Goal: Communication & Community: Answer question/provide support

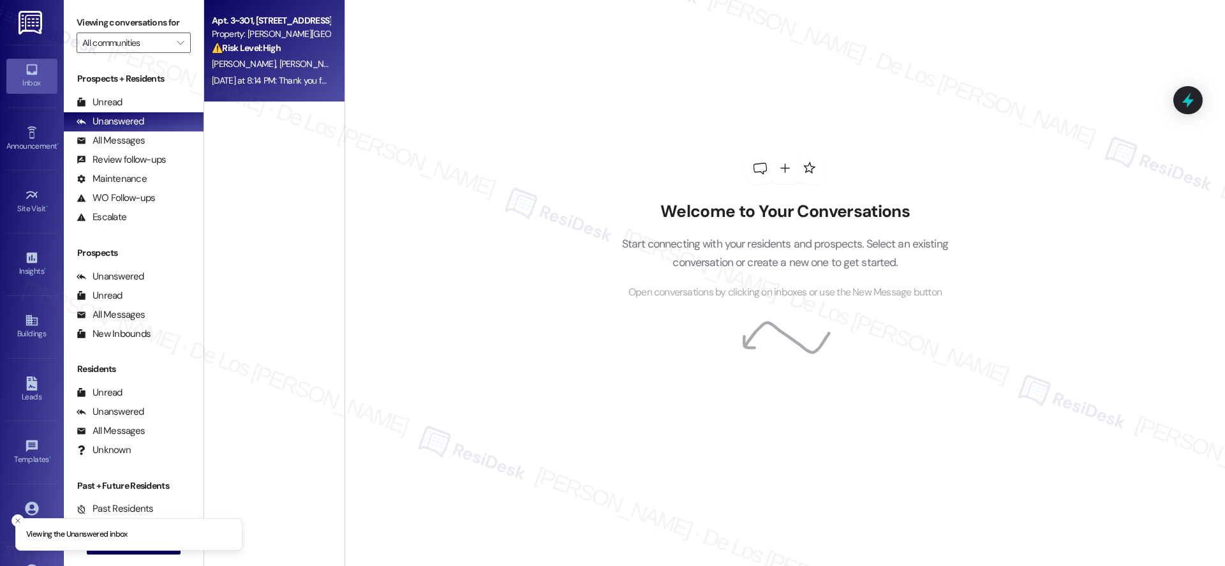
click at [288, 75] on div "[DATE] at 8:14 PM: Thank you for your message. Our offices are currently closed…" at bounding box center [602, 80] width 781 height 11
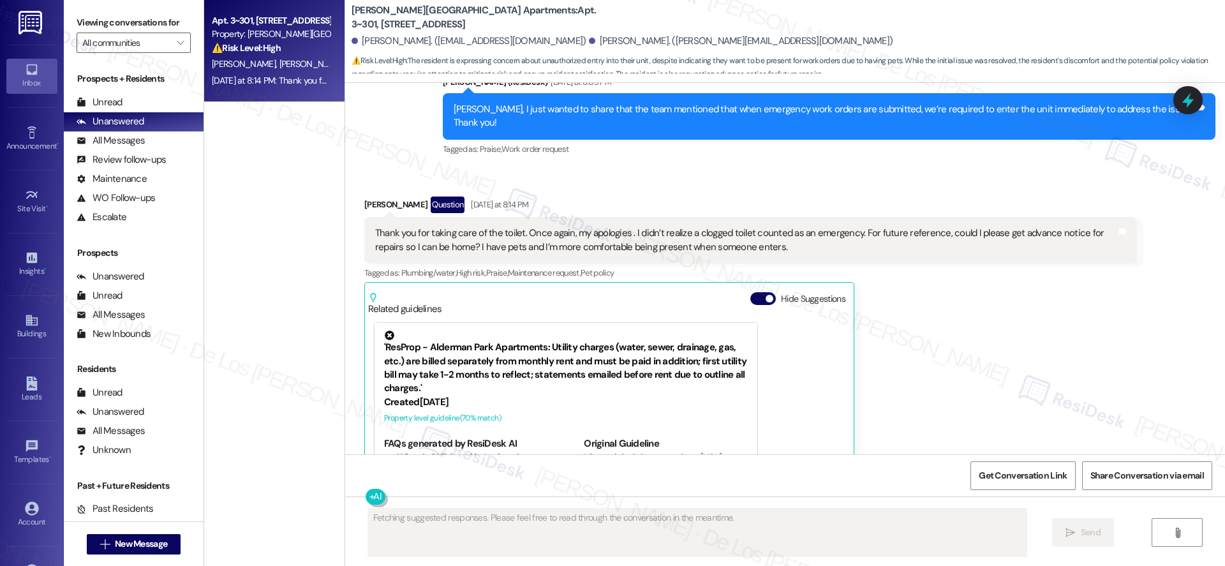
scroll to position [5679, 0]
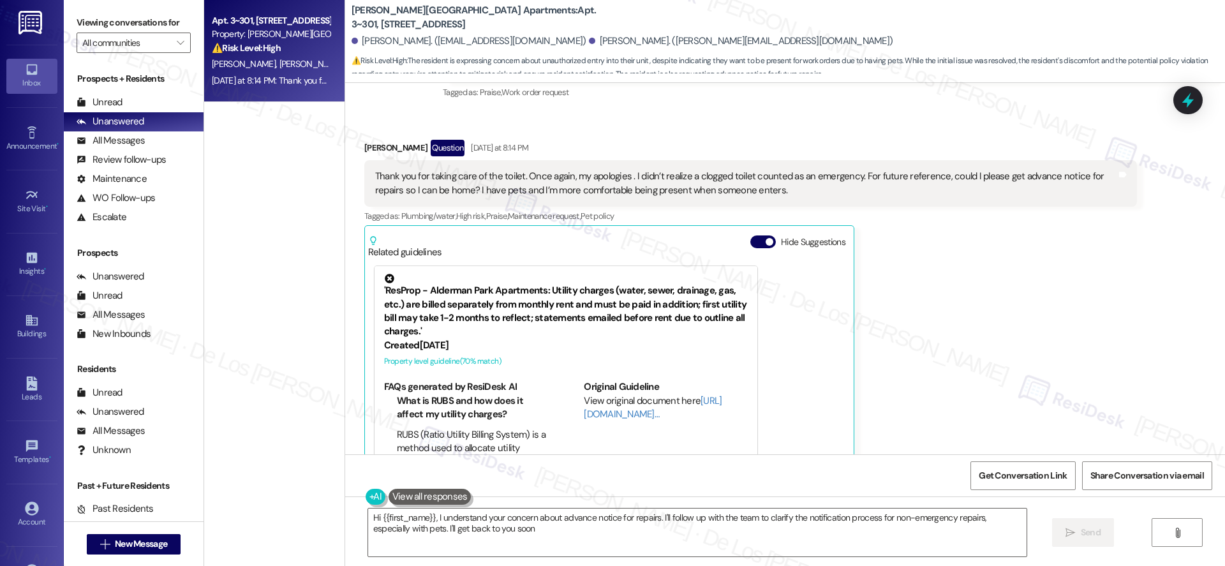
type textarea "Hi {{first_name}}, I understand your concern about advance notice for repairs. …"
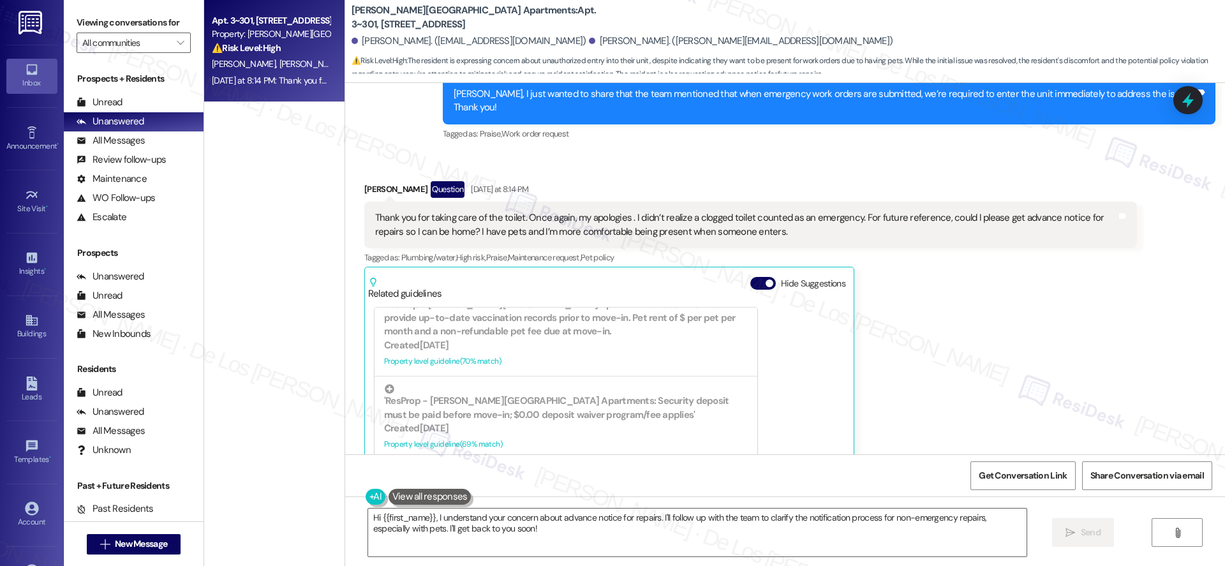
scroll to position [559, 0]
